Goal: Use online tool/utility

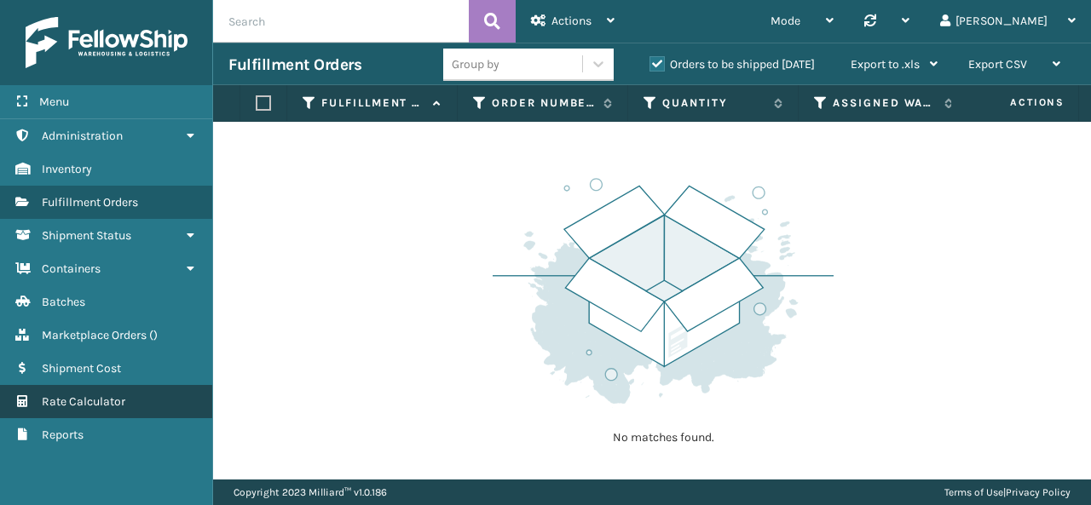
click at [85, 395] on span "Rate Calculator" at bounding box center [84, 402] width 84 height 14
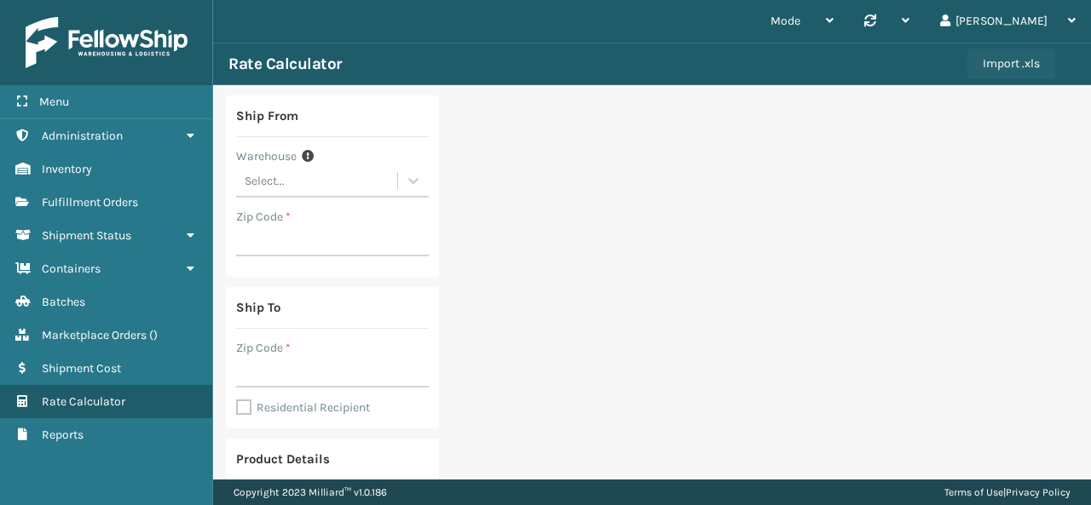
click at [975, 62] on button "Import .xls" at bounding box center [1011, 64] width 88 height 31
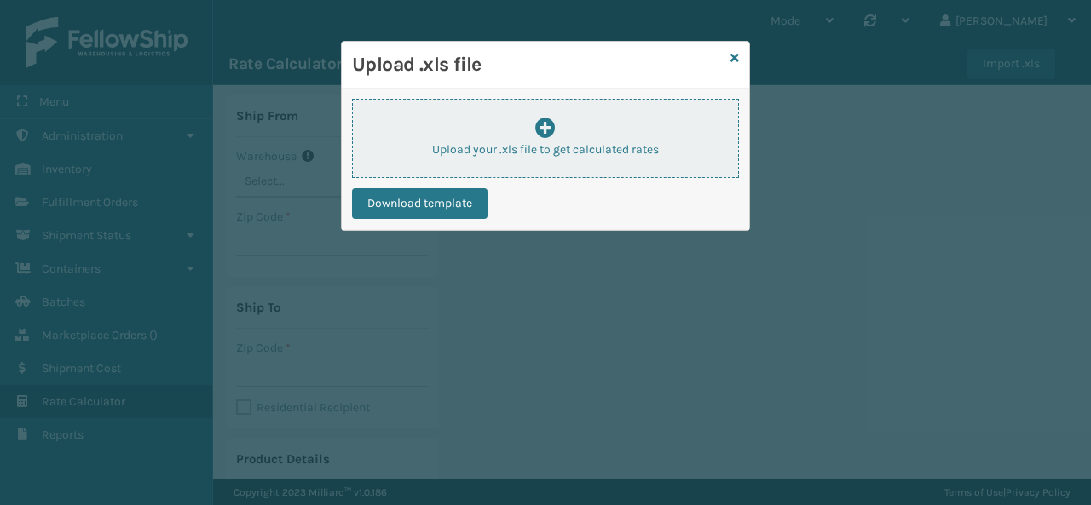
click at [512, 153] on p "Upload your .xls file to get calculated rates" at bounding box center [545, 150] width 385 height 18
